Goal: Navigation & Orientation: Find specific page/section

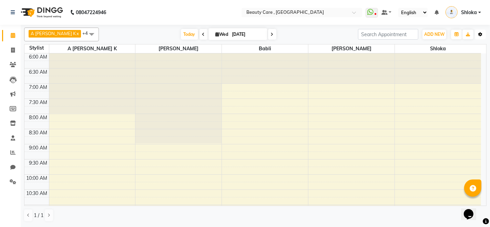
click at [479, 37] on button "Toggle Dropdown" at bounding box center [480, 35] width 11 height 10
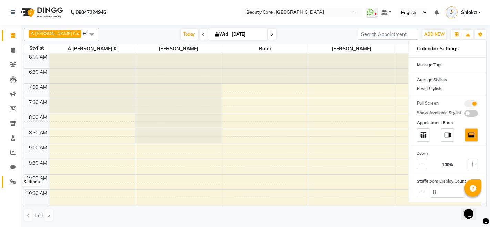
click at [12, 182] on icon at bounding box center [13, 181] width 7 height 5
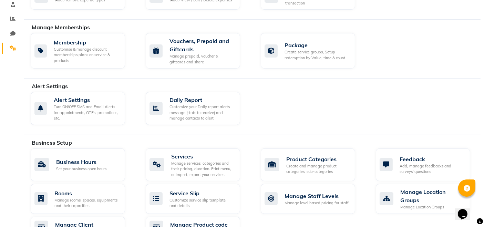
scroll to position [356, 0]
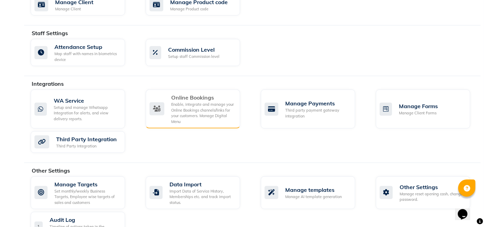
click at [200, 107] on div "Enable, integrate and manage your Online Bookings channels/links for your custo…" at bounding box center [202, 113] width 63 height 23
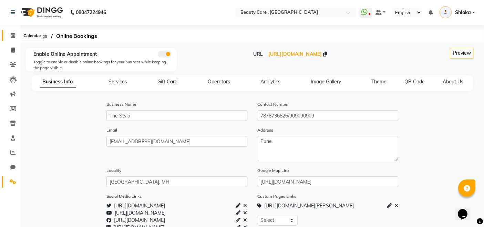
click at [13, 36] on icon at bounding box center [13, 35] width 4 height 5
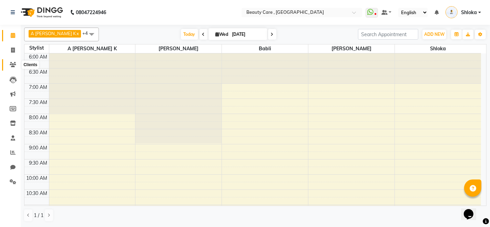
click at [14, 65] on icon at bounding box center [13, 64] width 7 height 5
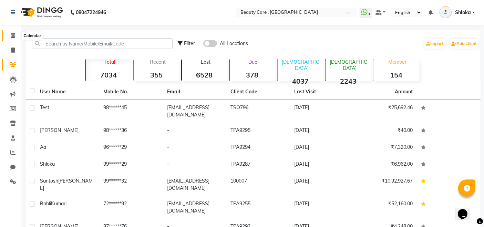
click at [14, 34] on icon at bounding box center [13, 35] width 4 height 5
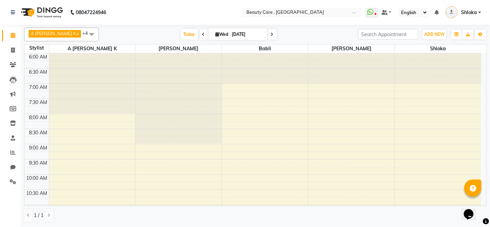
click at [202, 35] on icon at bounding box center [203, 34] width 3 height 4
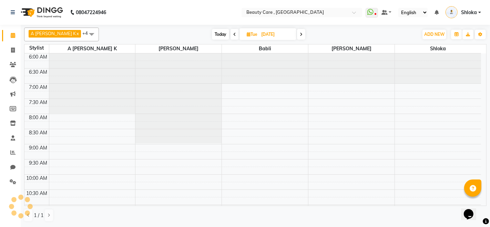
scroll to position [210, 0]
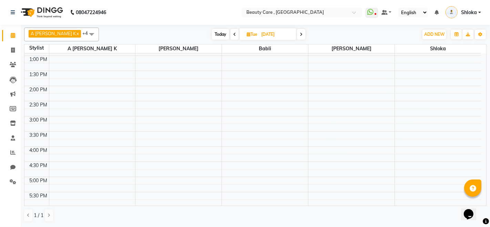
click at [233, 33] on icon at bounding box center [234, 34] width 3 height 4
type input "[DATE]"
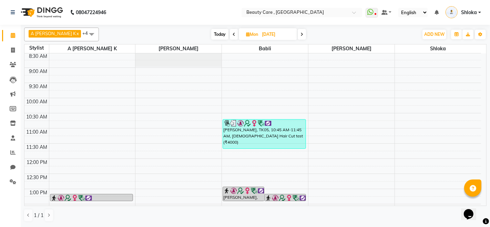
scroll to position [13, 0]
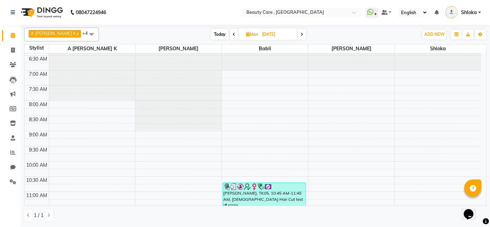
click at [85, 34] on span at bounding box center [92, 34] width 14 height 13
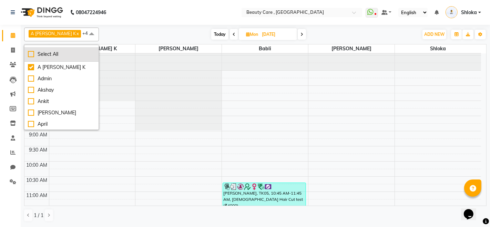
click at [32, 53] on div "Select All" at bounding box center [61, 54] width 67 height 7
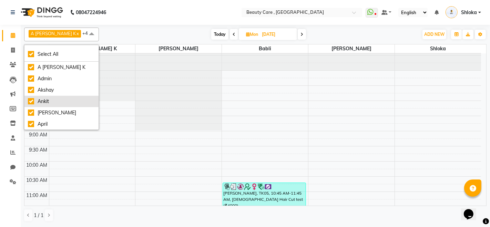
checkbox input "true"
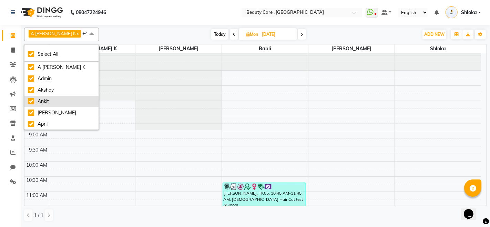
checkbox input "true"
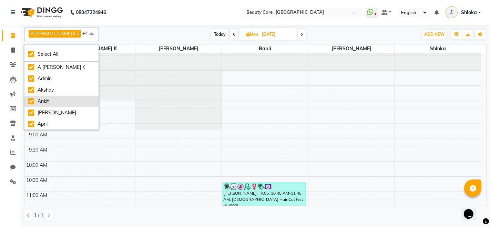
checkbox input "true"
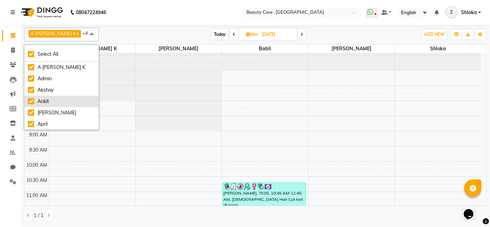
checkbox input "true"
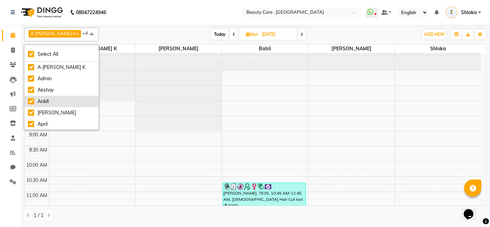
checkbox input "true"
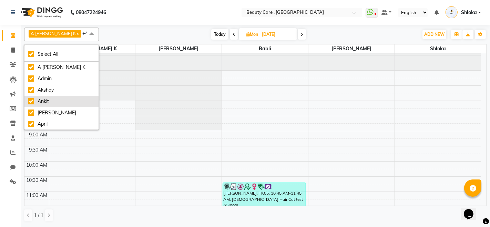
checkbox input "true"
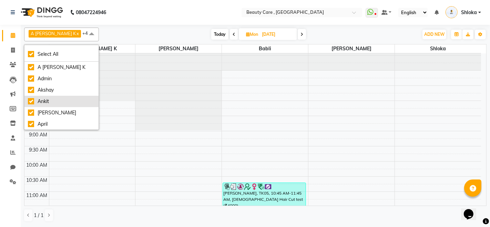
checkbox input "true"
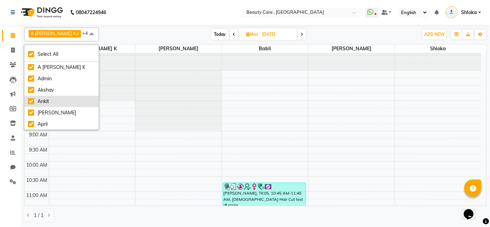
checkbox input "true"
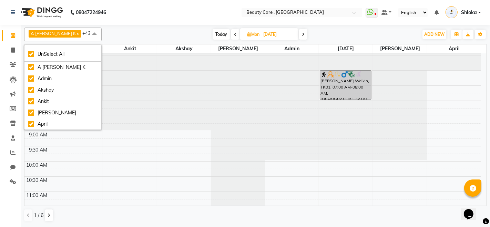
click at [109, 31] on div "[DATE] [DATE]" at bounding box center [260, 34] width 310 height 10
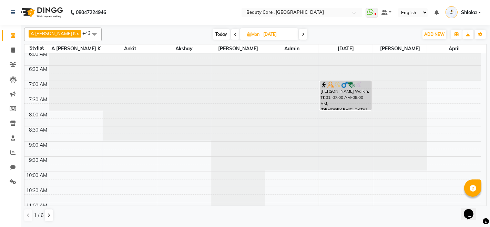
scroll to position [0, 0]
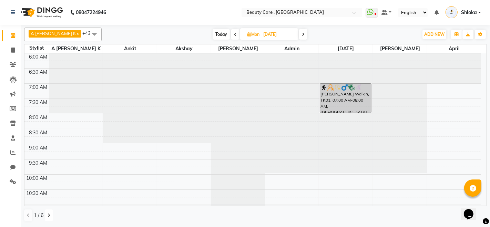
click at [45, 216] on button at bounding box center [49, 215] width 8 height 12
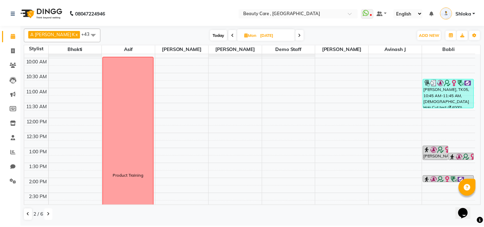
scroll to position [110, 0]
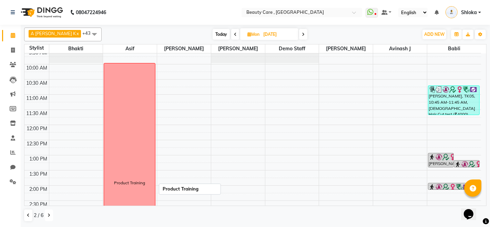
click at [115, 152] on div "Product Training" at bounding box center [129, 182] width 51 height 239
click at [12, 107] on icon at bounding box center [13, 108] width 7 height 5
select select
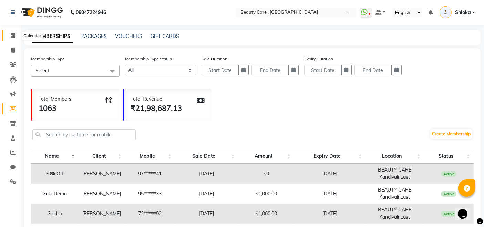
click at [12, 36] on icon at bounding box center [13, 35] width 4 height 5
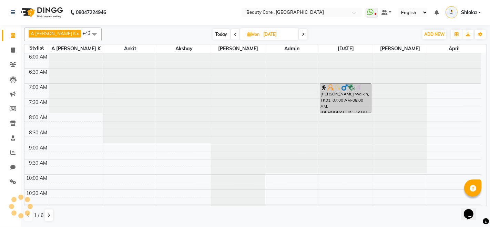
click at [213, 35] on span "Today" at bounding box center [221, 34] width 17 height 11
type input "[DATE]"
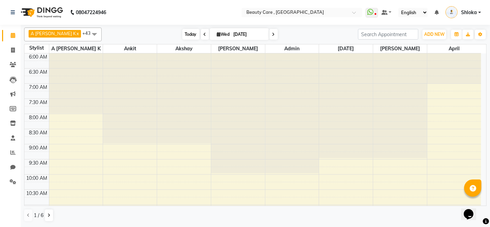
scroll to position [210, 0]
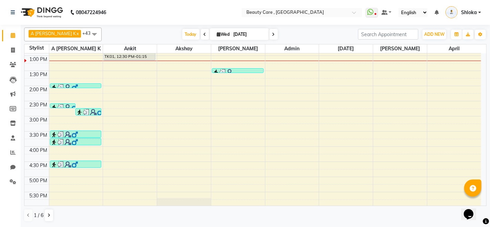
click at [88, 33] on span at bounding box center [95, 34] width 14 height 13
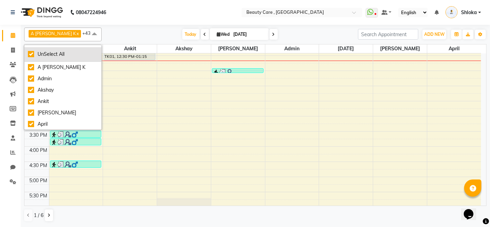
click at [30, 55] on div "UnSelect All" at bounding box center [63, 54] width 70 height 7
checkbox input "false"
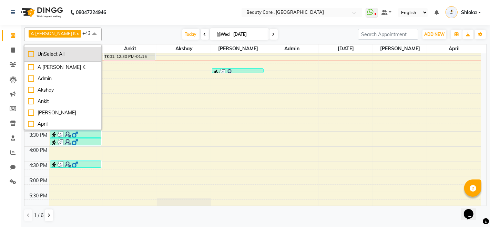
checkbox input "false"
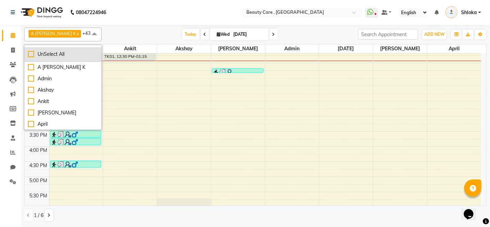
checkbox input "false"
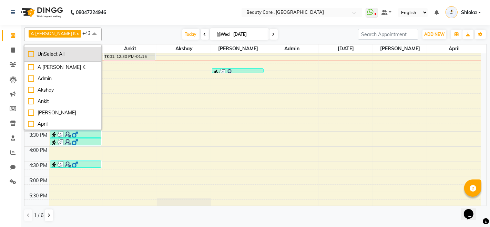
checkbox input "false"
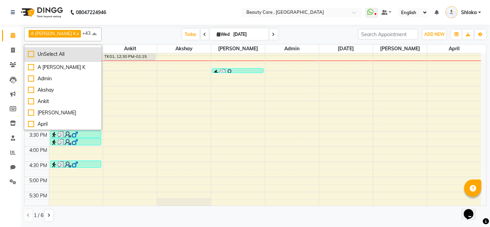
checkbox input "false"
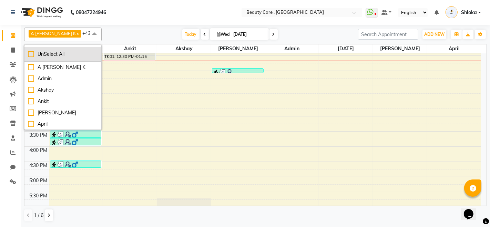
checkbox input "false"
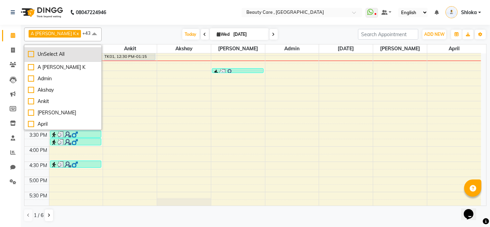
checkbox input "false"
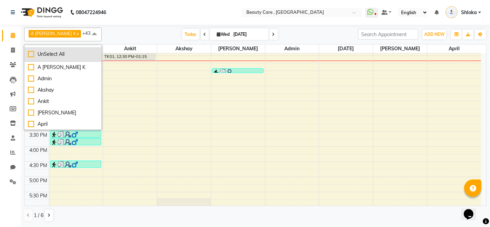
checkbox input "false"
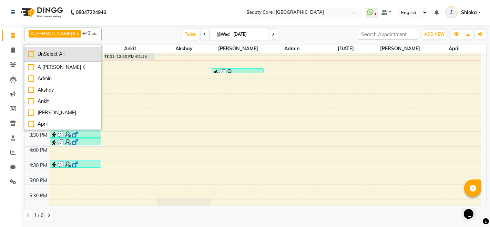
checkbox input "false"
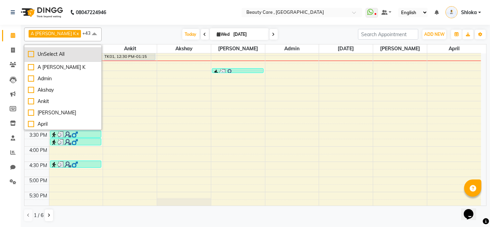
checkbox input "false"
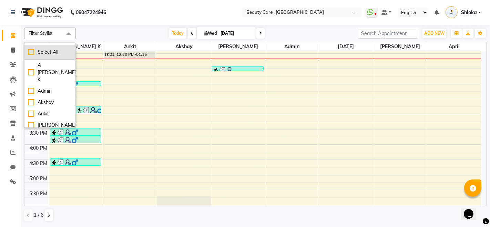
click at [29, 49] on div "Select All" at bounding box center [50, 52] width 44 height 7
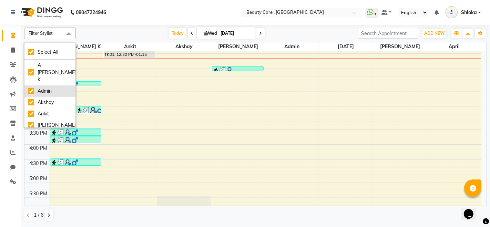
checkbox input "true"
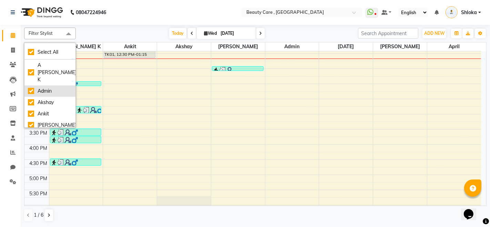
checkbox input "true"
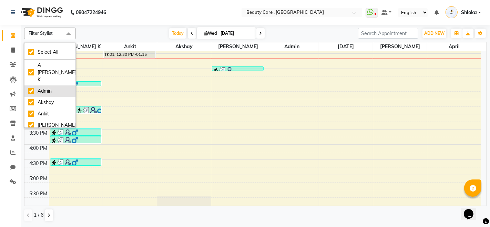
checkbox input "true"
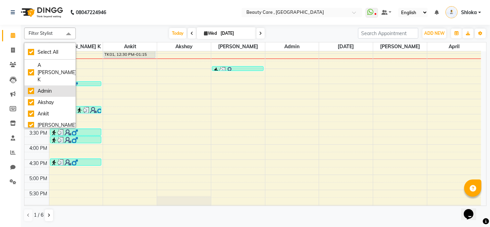
checkbox input "true"
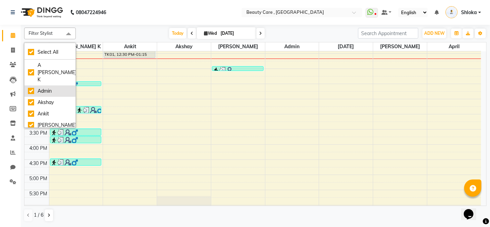
checkbox input "true"
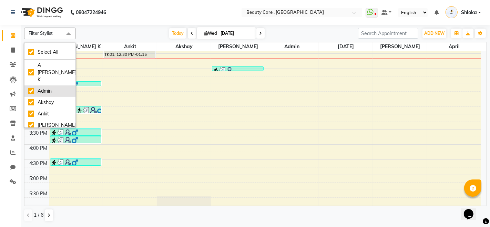
checkbox input "true"
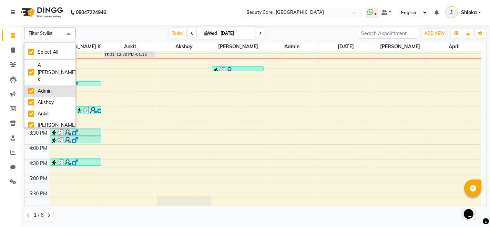
checkbox input "true"
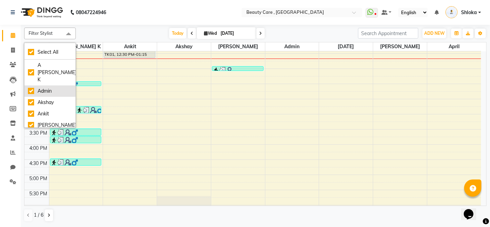
checkbox input "true"
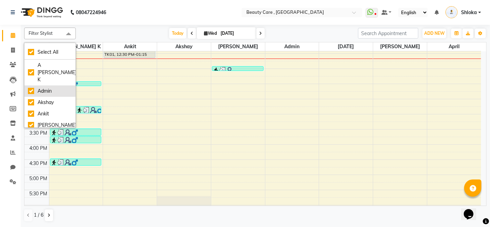
checkbox input "true"
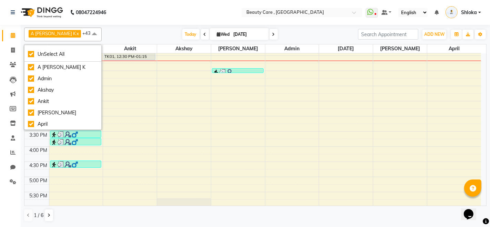
click at [126, 28] on div "A [PERSON_NAME] K x Admin x Akshay x Ankit x [PERSON_NAME] x April x Arvind x […" at bounding box center [255, 35] width 462 height 14
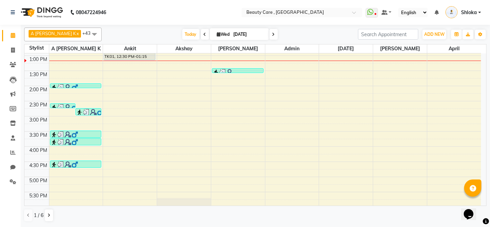
click at [361, 126] on div "6:00 AM 6:30 AM 7:00 AM 7:30 AM 8:00 AM 8:30 AM 9:00 AM 9:30 AM 10:00 AM 10:30 …" at bounding box center [252, 86] width 457 height 485
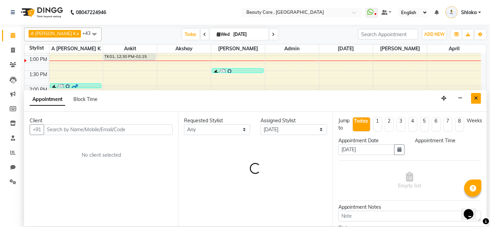
click at [475, 98] on icon "Close" at bounding box center [476, 98] width 4 height 5
